Goal: Task Accomplishment & Management: Use online tool/utility

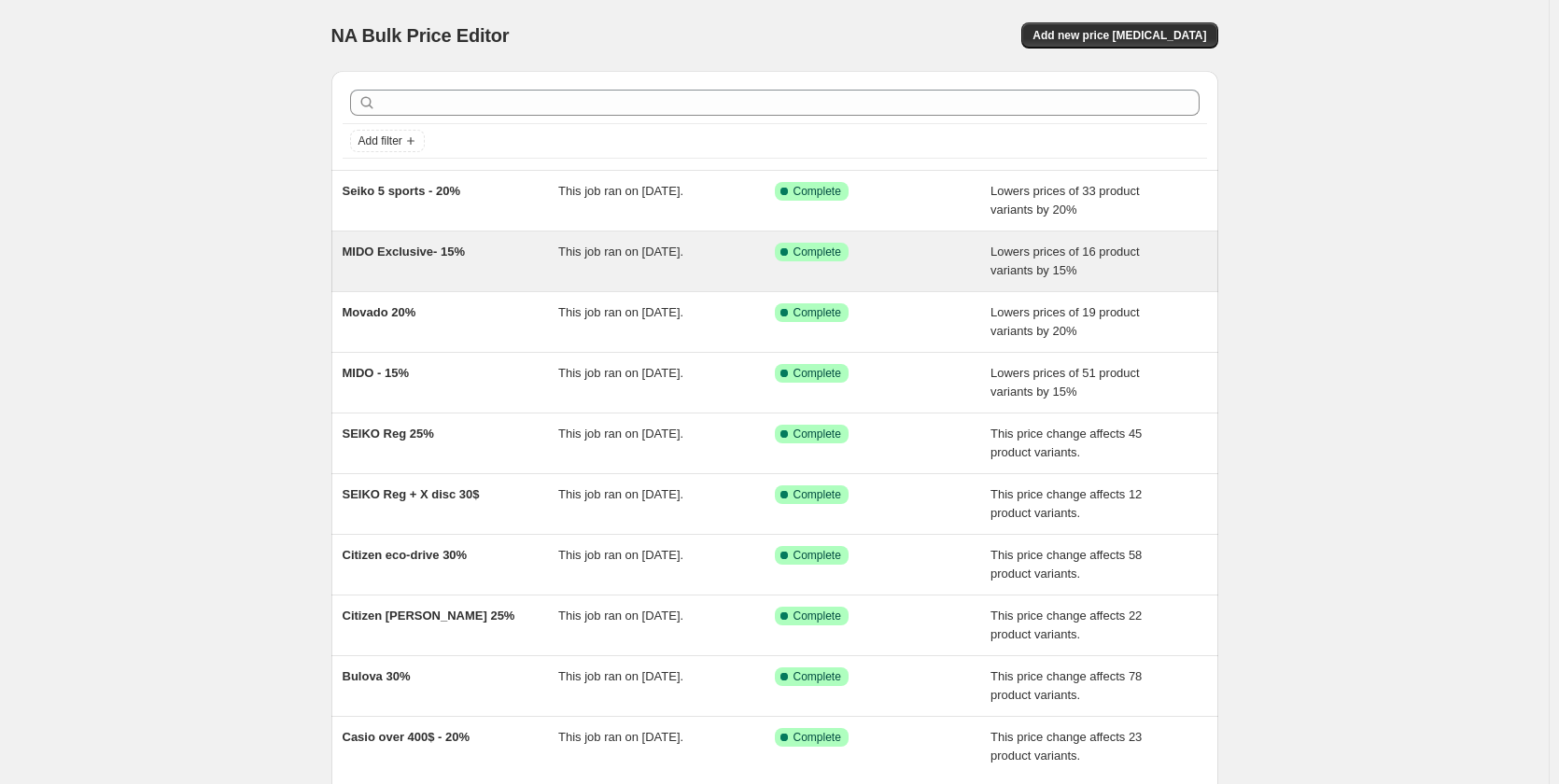
click at [500, 247] on div "MIDO Exclusive- 15%" at bounding box center [450, 261] width 216 height 37
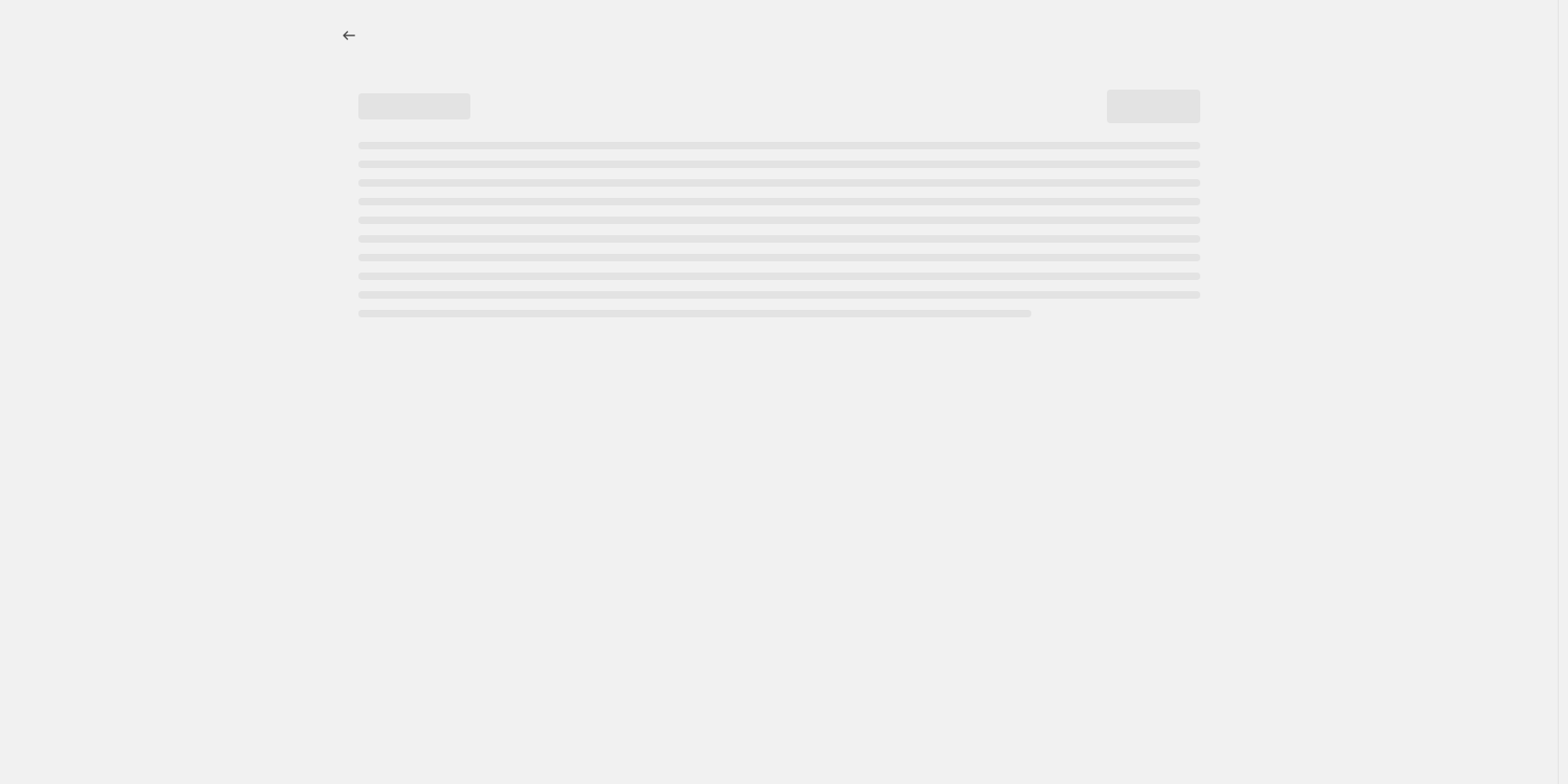
select select "percentage"
select select "no_change"
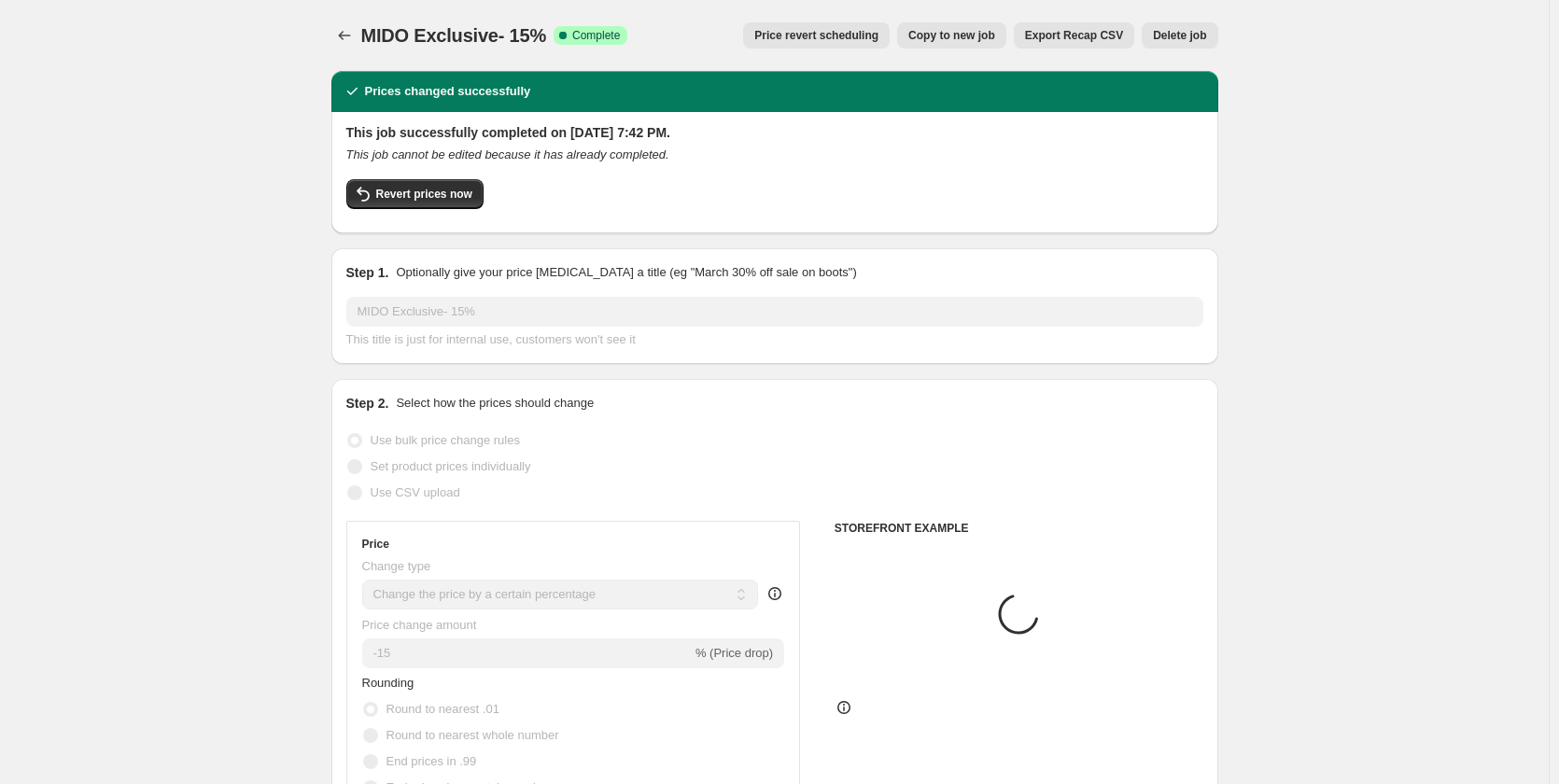
select select "collection"
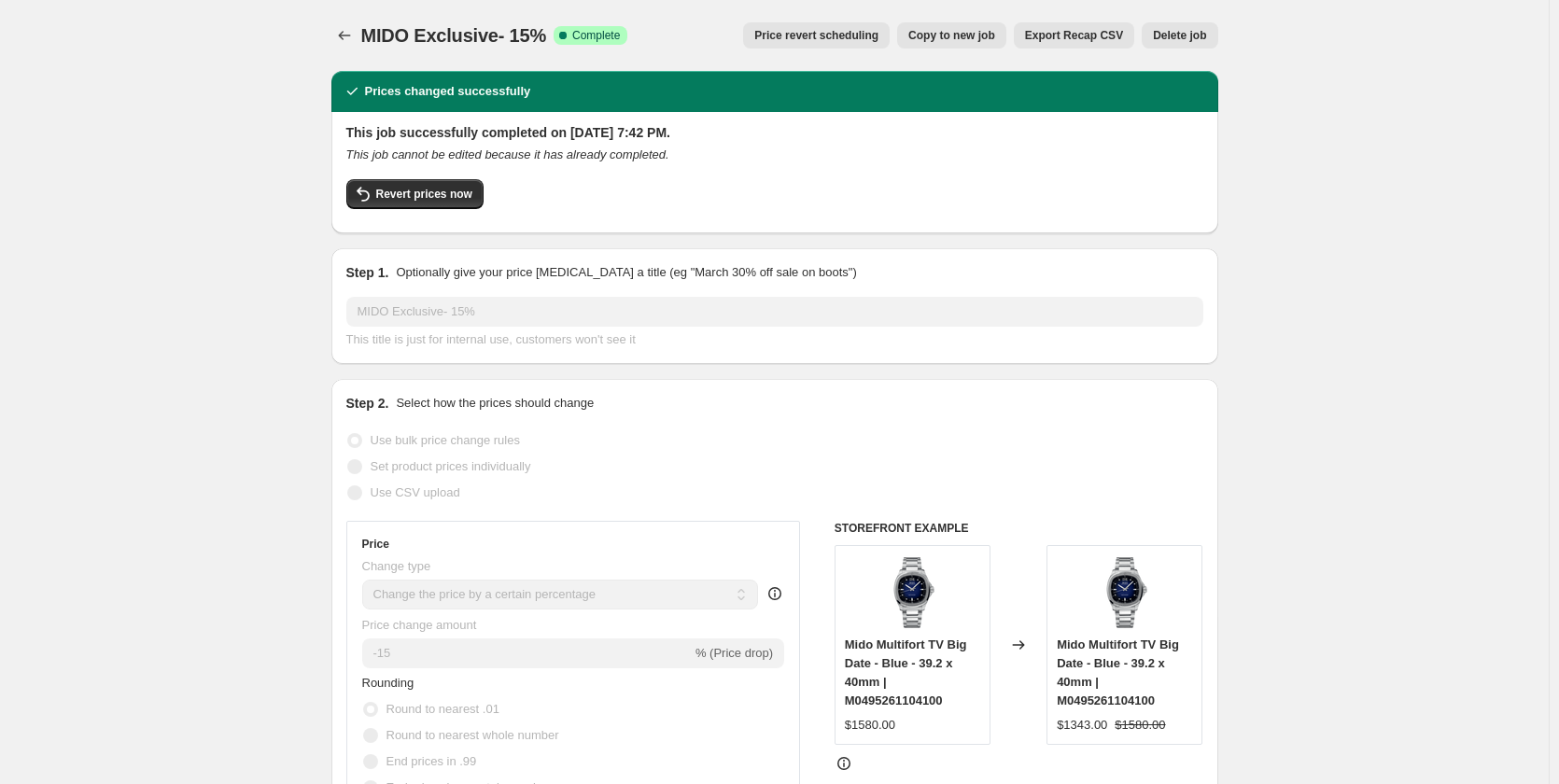
click at [875, 35] on span "Price revert scheduling" at bounding box center [816, 36] width 124 height 15
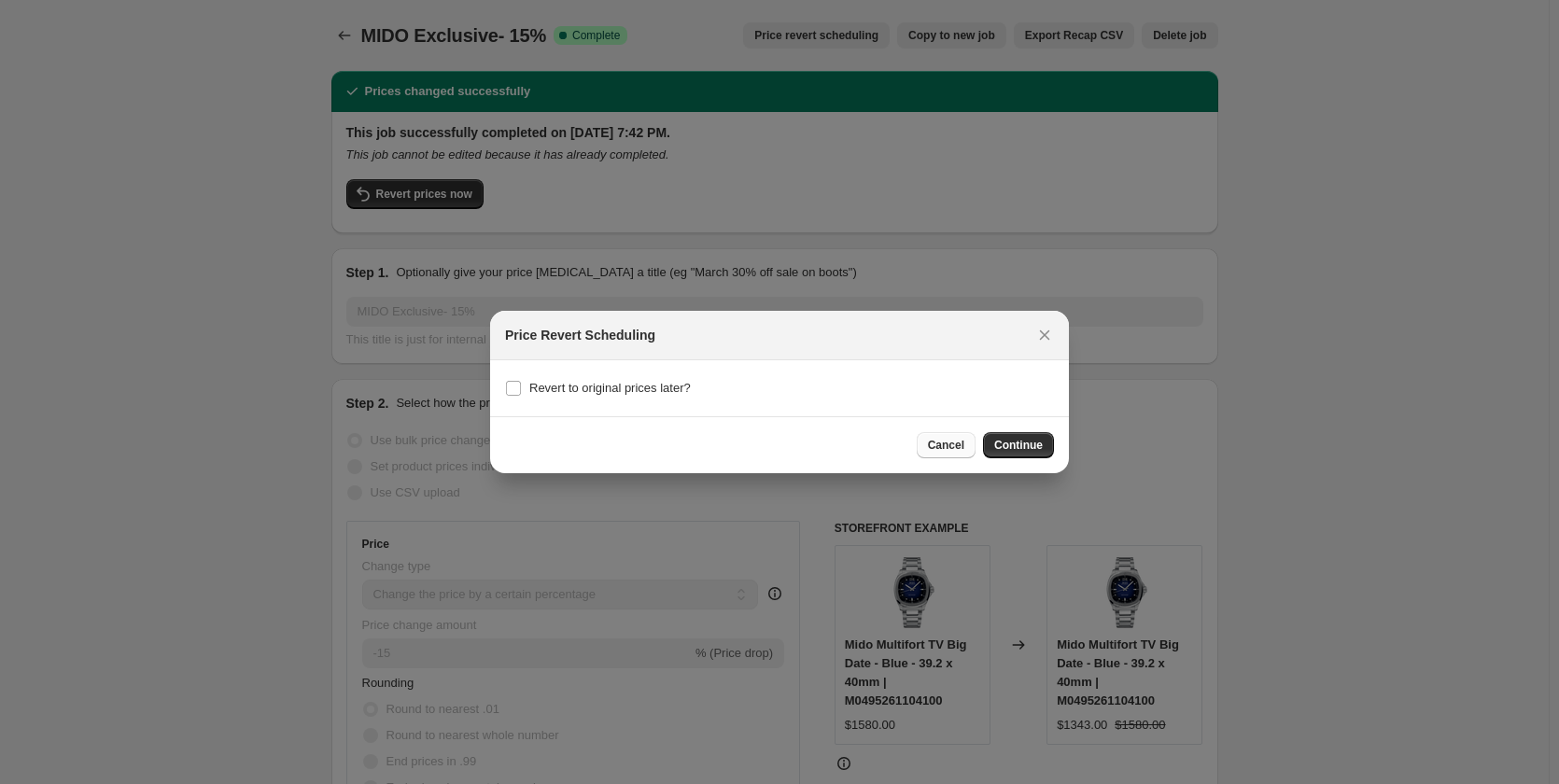
click at [958, 438] on button "Cancel" at bounding box center [945, 446] width 59 height 27
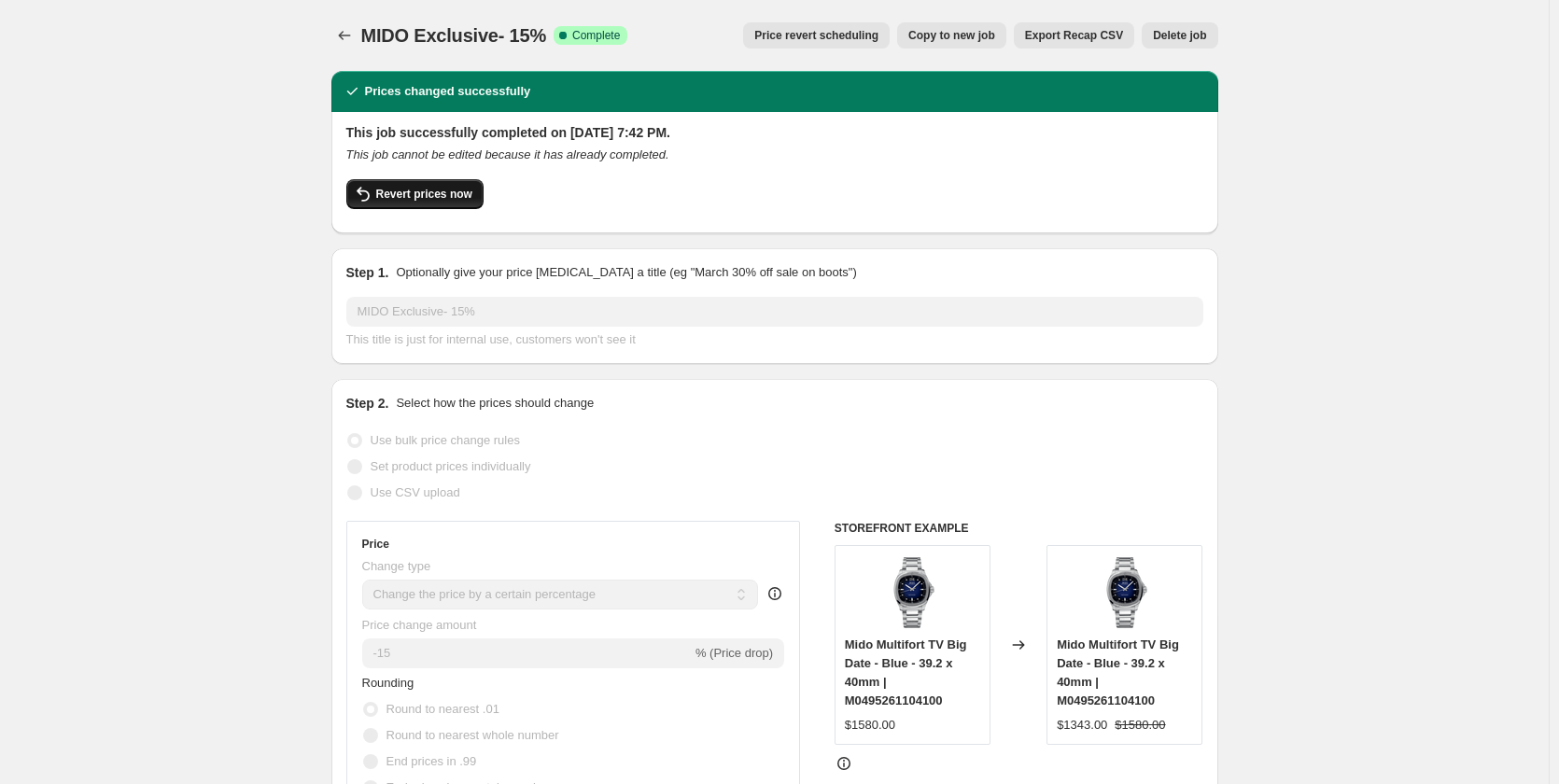
click at [424, 194] on span "Revert prices now" at bounding box center [424, 194] width 96 height 15
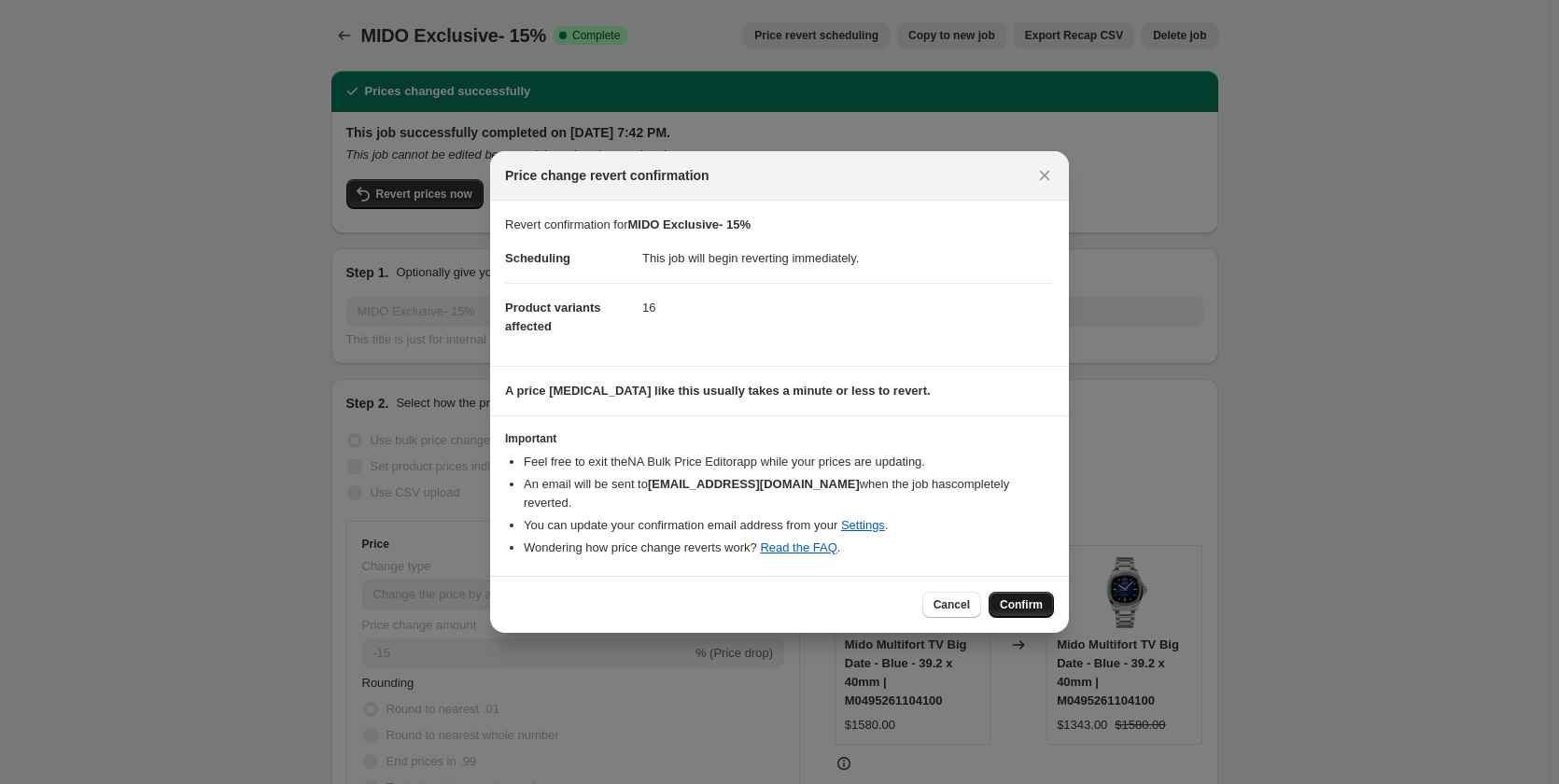
drag, startPoint x: 1030, startPoint y: 593, endPoint x: 1205, endPoint y: 497, distance: 199.6
click at [1031, 597] on span "Confirm" at bounding box center [1020, 605] width 43 height 15
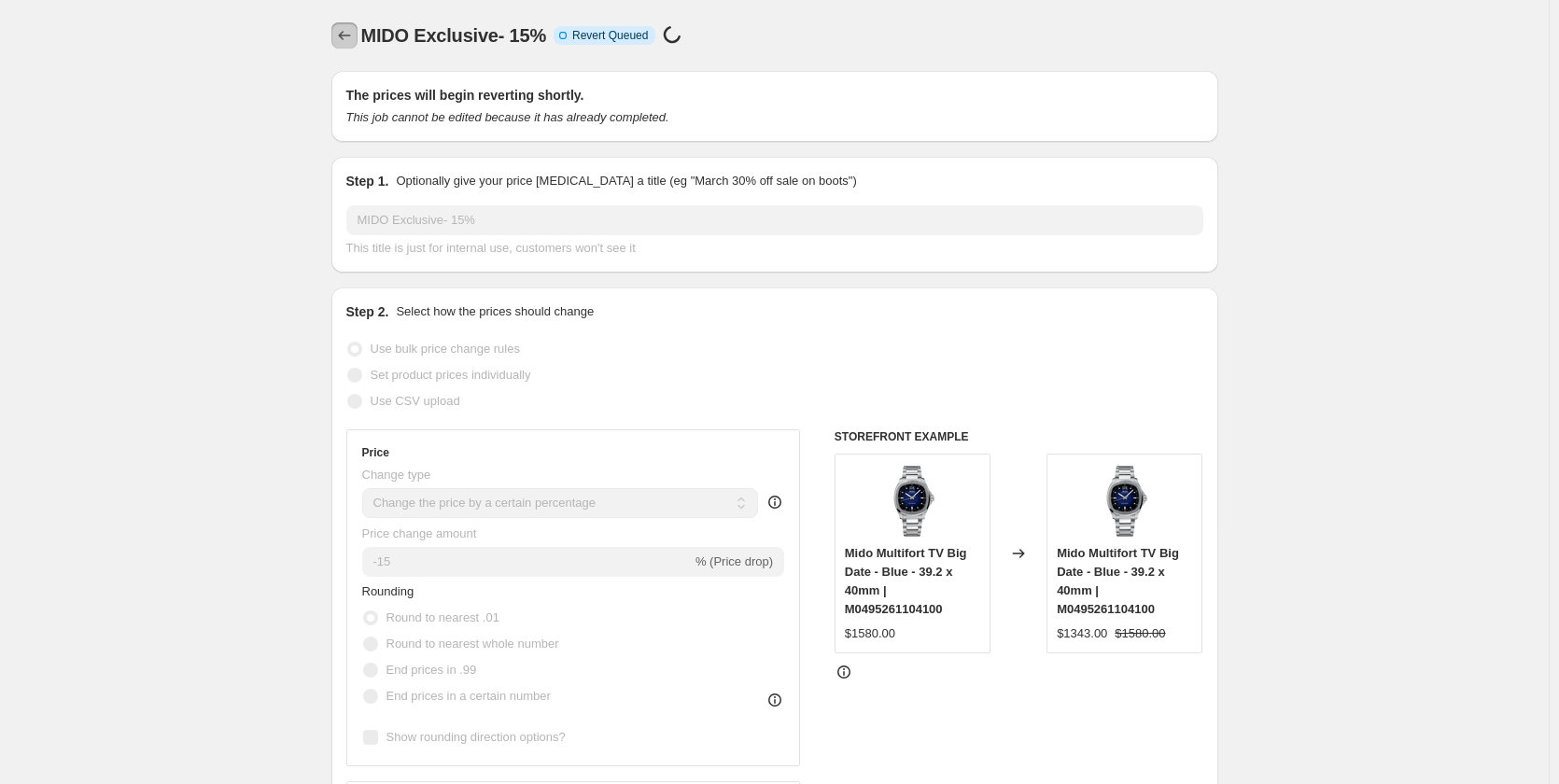
click at [354, 39] on icon "Price change jobs" at bounding box center [344, 36] width 19 height 19
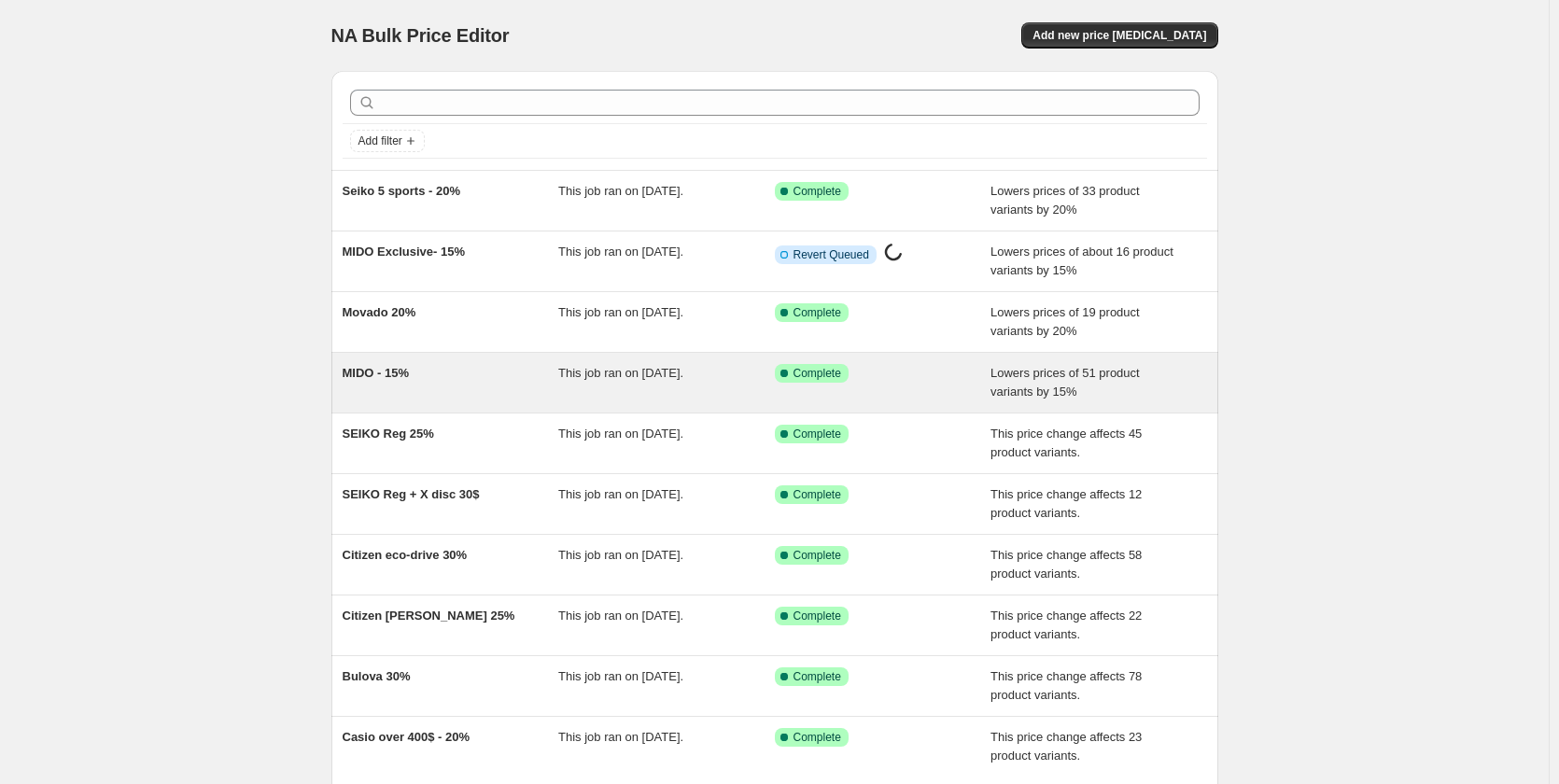
click at [452, 388] on div "MIDO - 15%" at bounding box center [450, 382] width 216 height 37
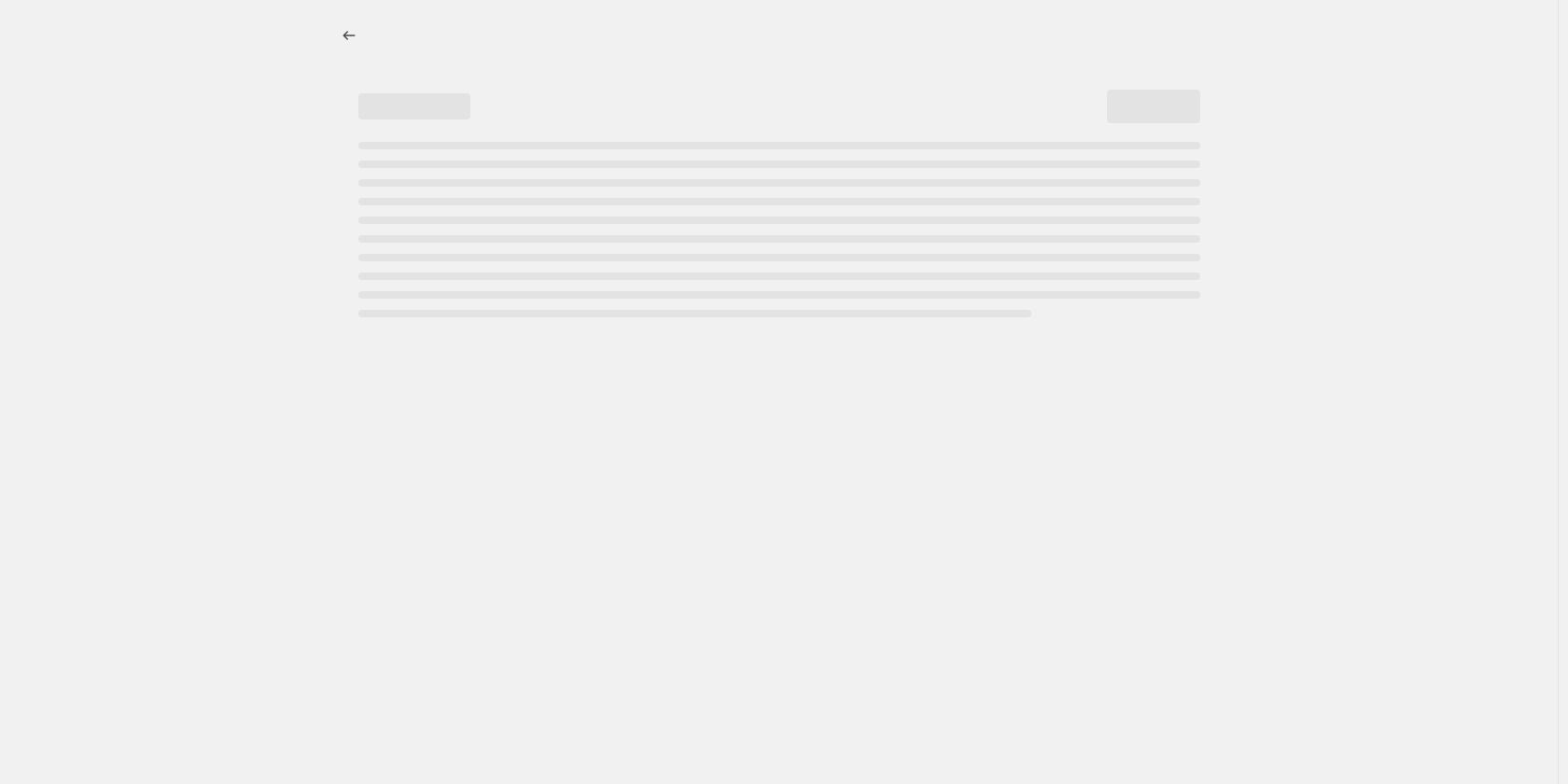
select select "percentage"
select select "no_change"
select select "collection"
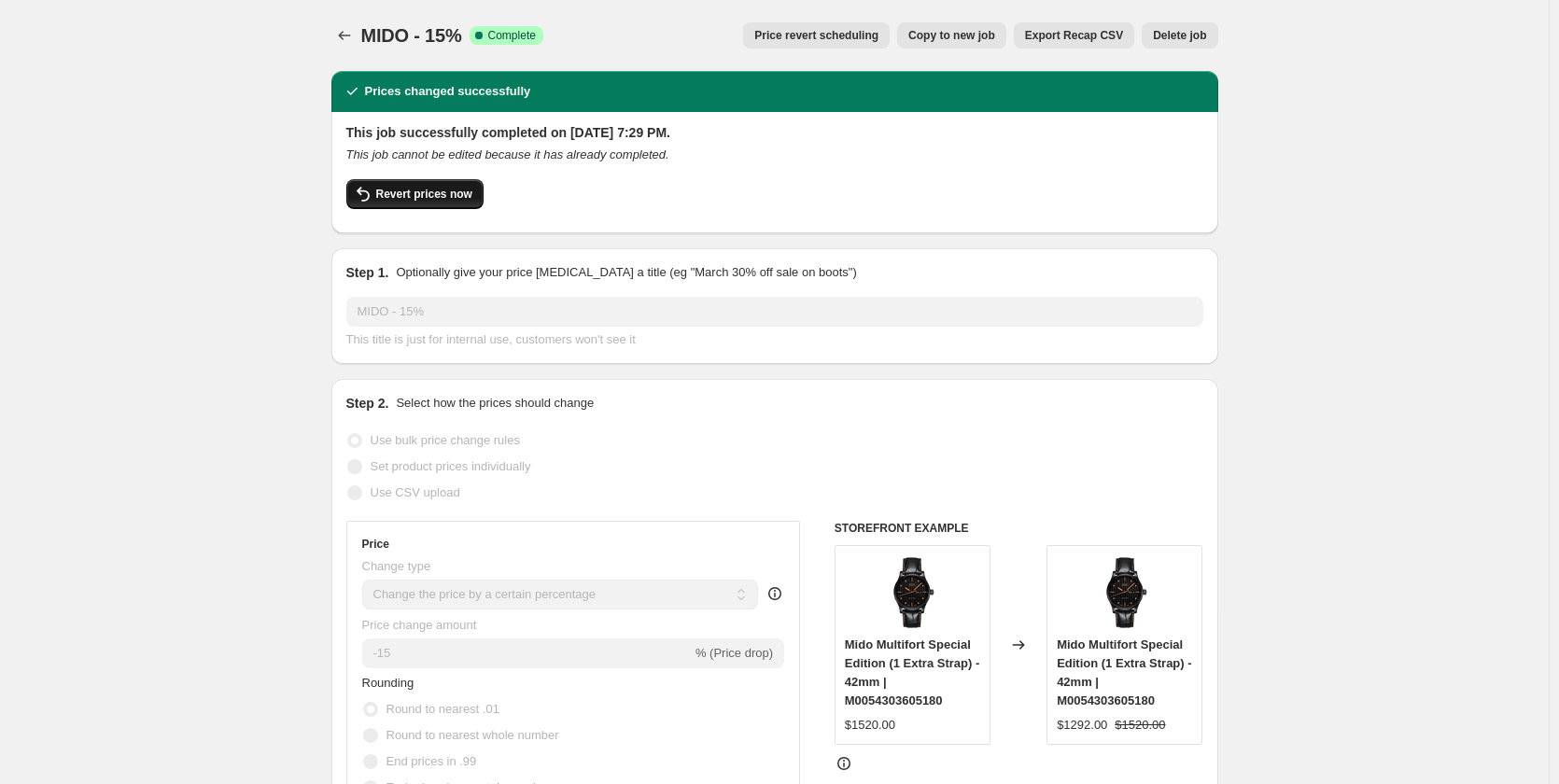
click at [431, 195] on span "Revert prices now" at bounding box center [424, 194] width 96 height 15
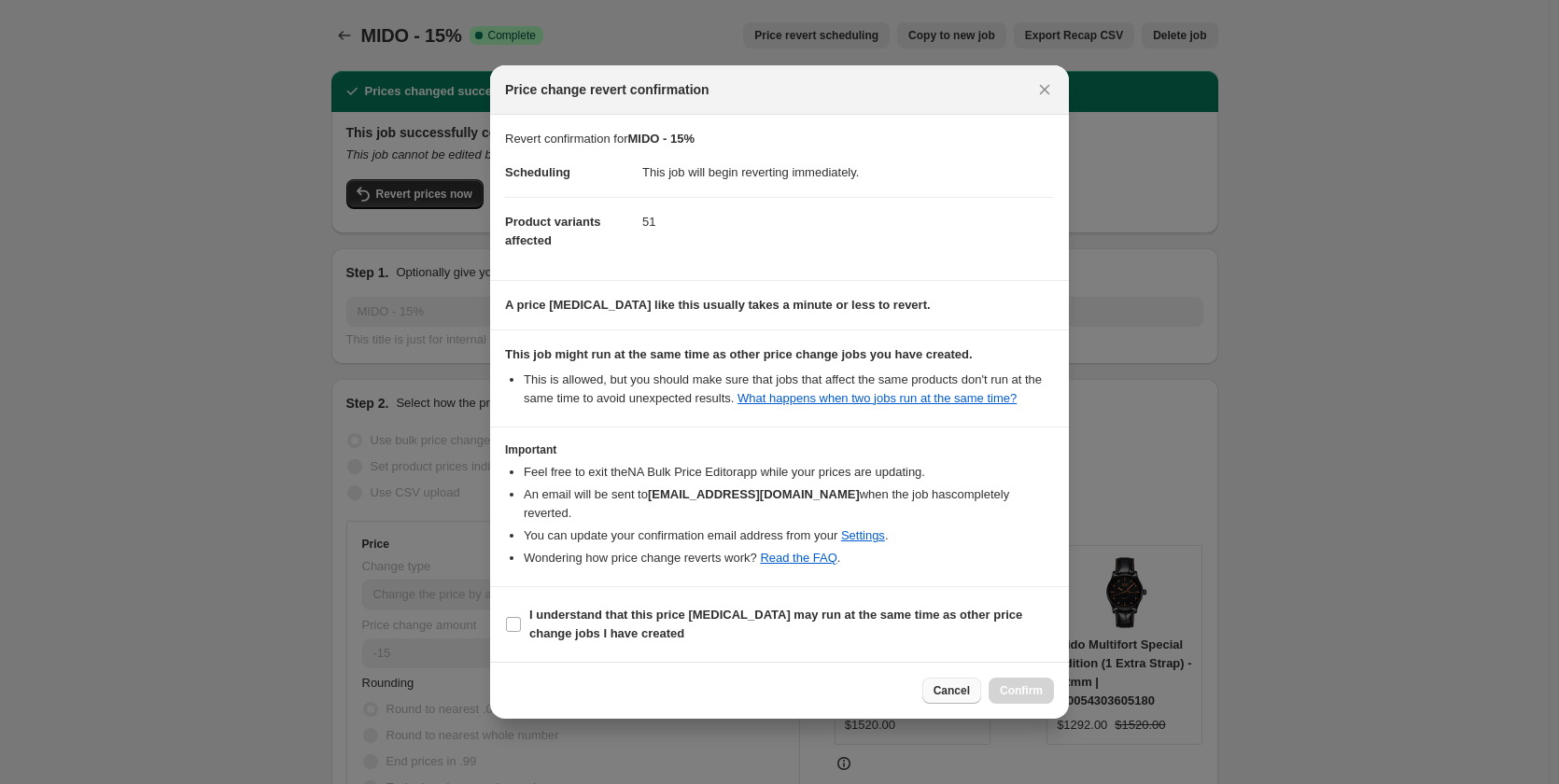
click at [951, 683] on span "Cancel" at bounding box center [951, 690] width 36 height 15
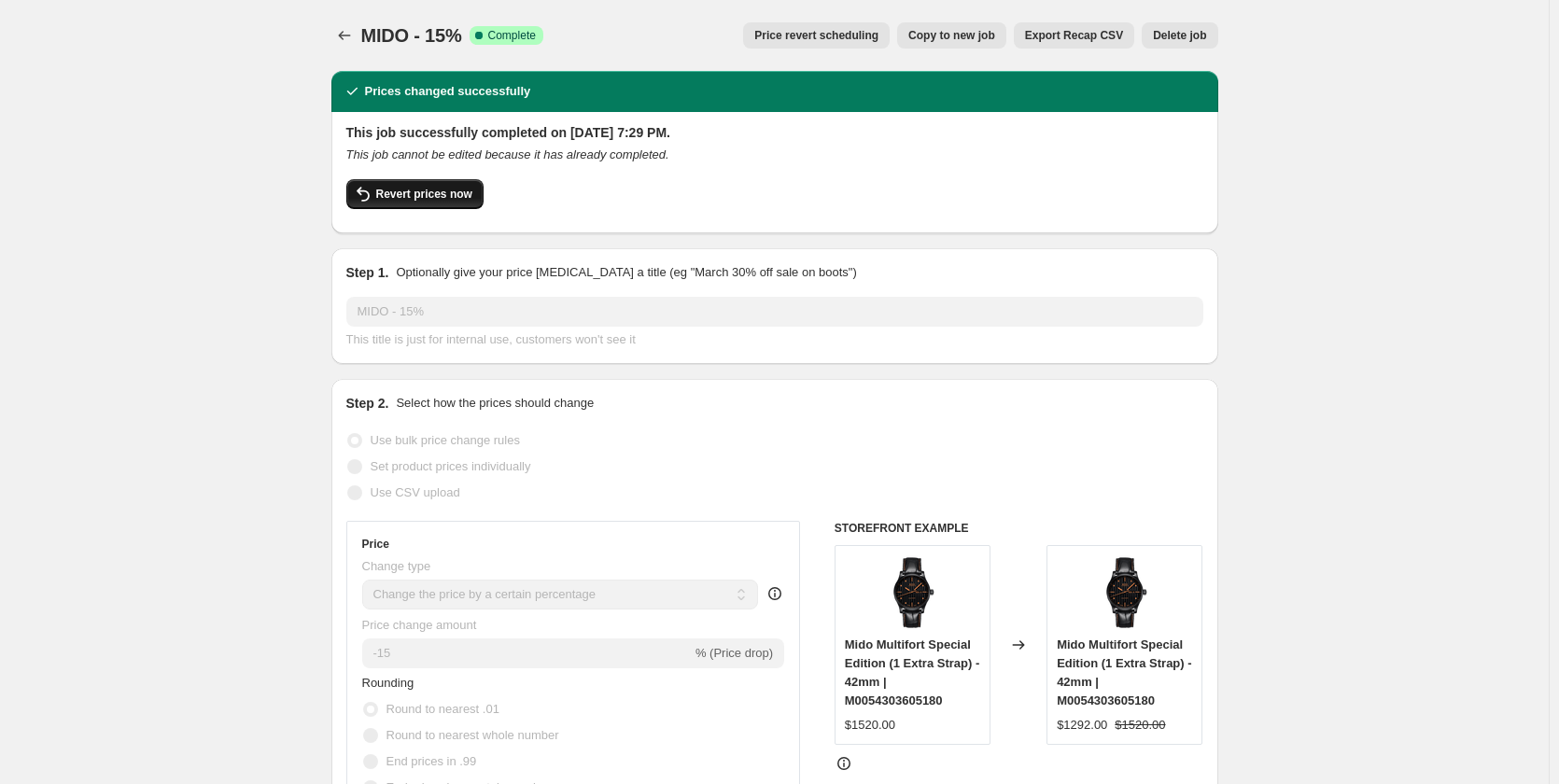
click at [387, 184] on button "Revert prices now" at bounding box center [414, 193] width 138 height 29
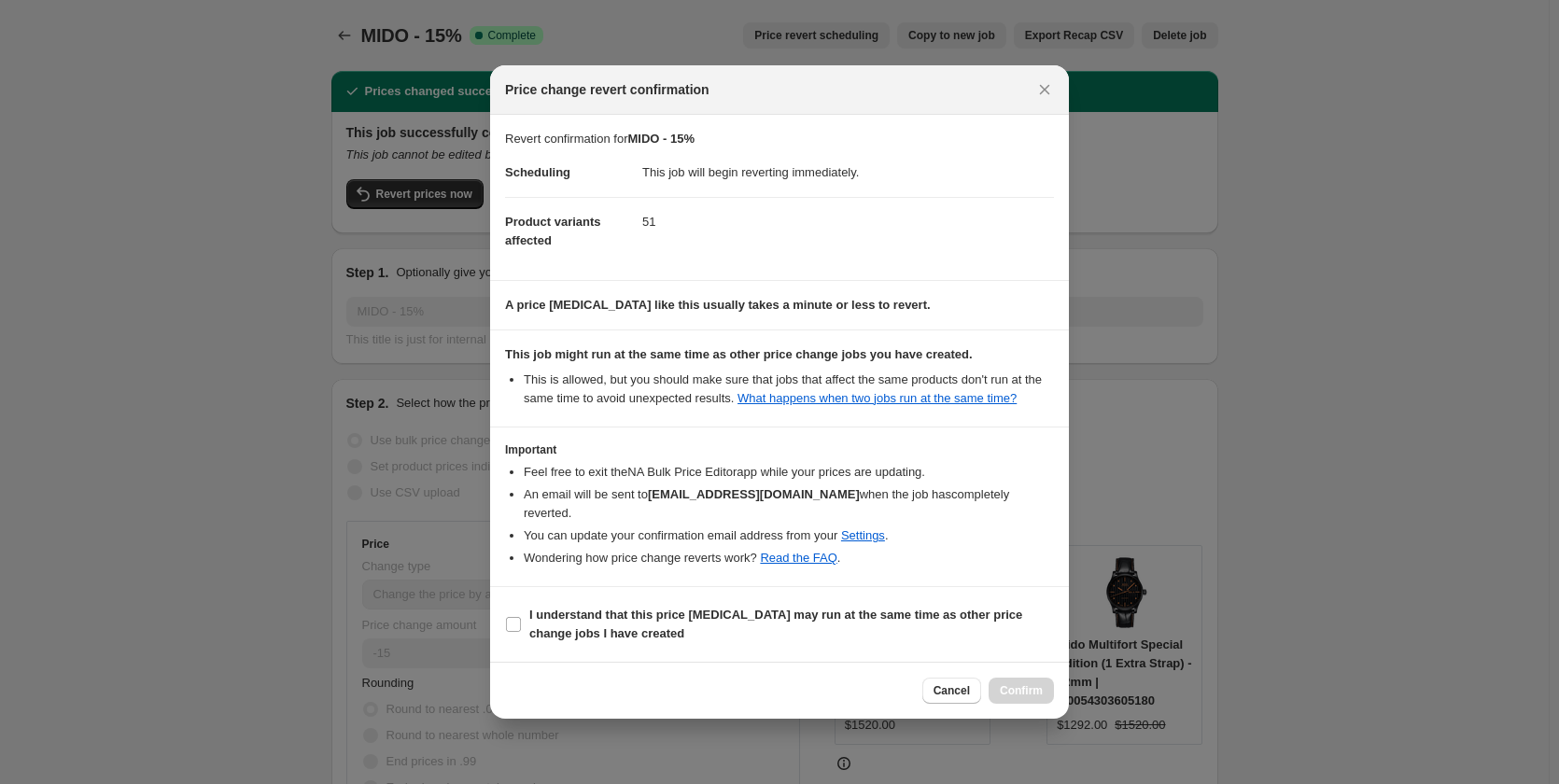
select select "percentage"
select select "no_change"
select select "collection"
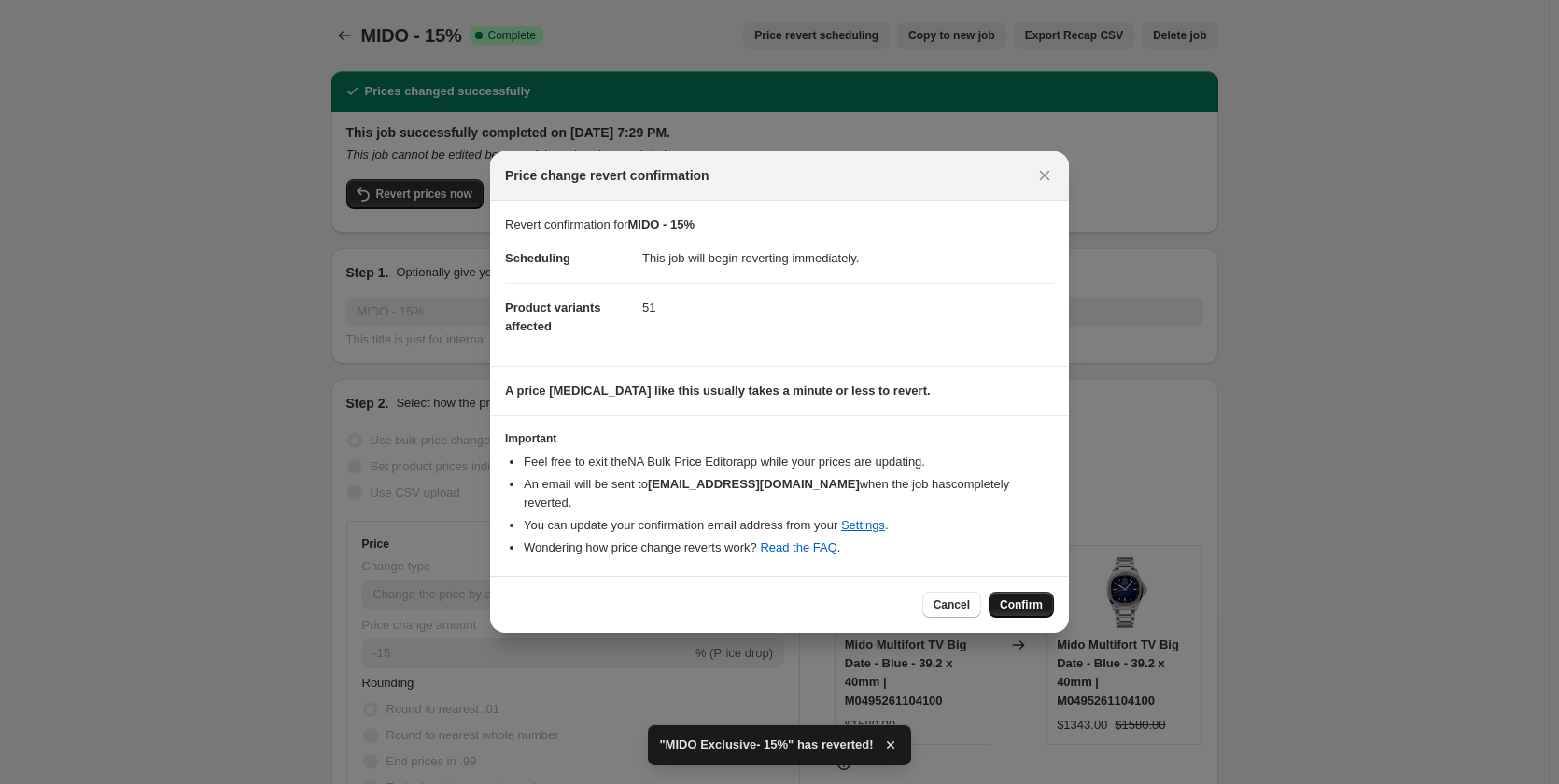
click at [1010, 597] on span "Confirm" at bounding box center [1020, 605] width 43 height 15
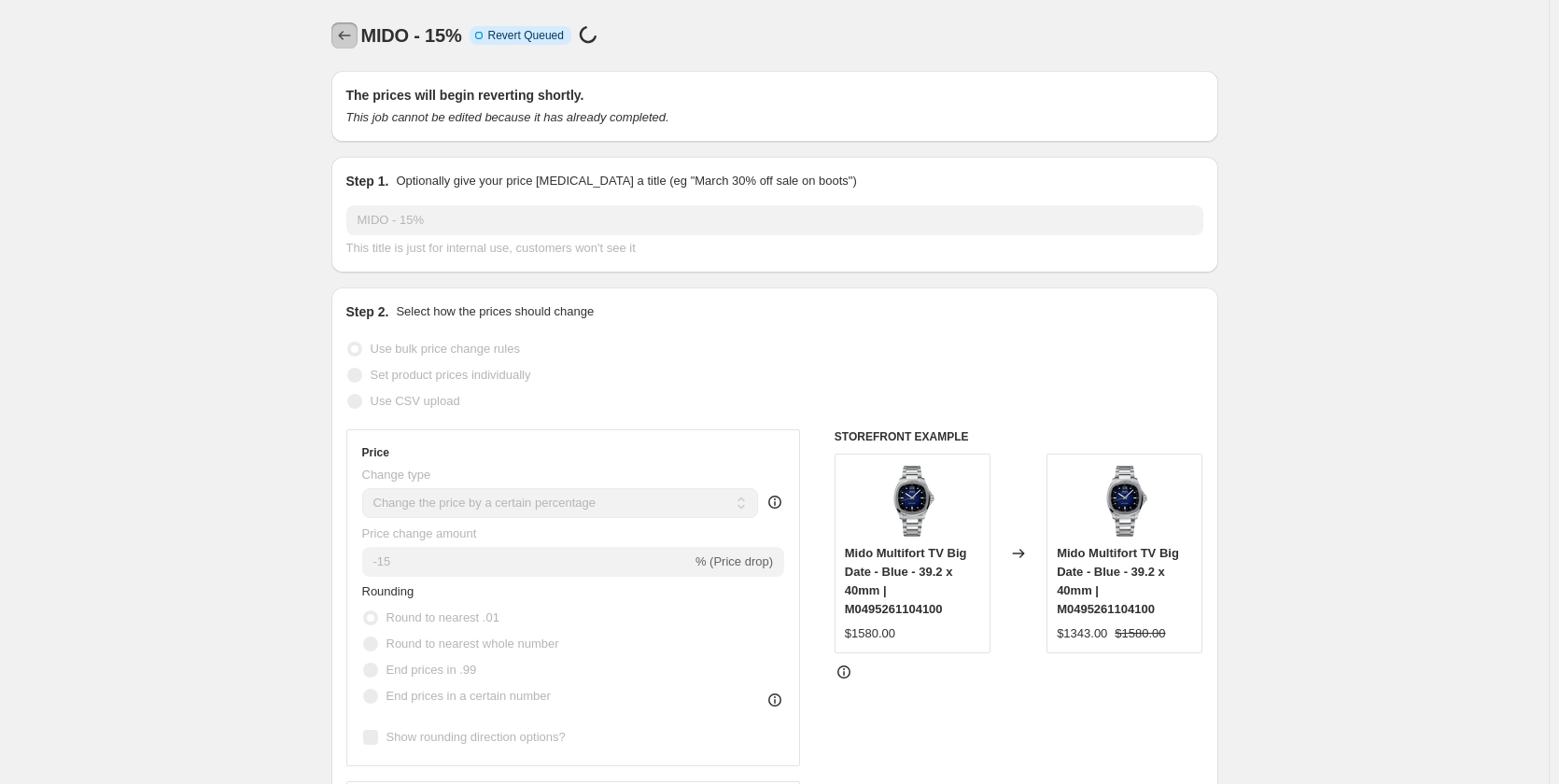
click at [354, 27] on icon "Price change jobs" at bounding box center [344, 36] width 19 height 19
